Goal: Information Seeking & Learning: Learn about a topic

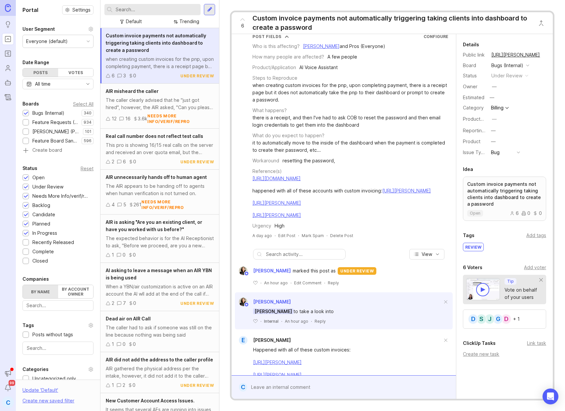
scroll to position [104, 0]
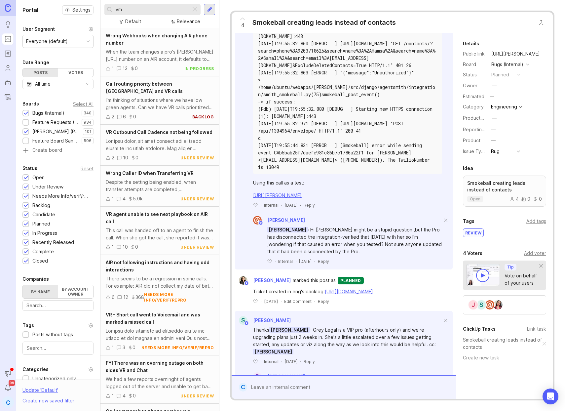
scroll to position [269, 0]
